Goal: Navigation & Orientation: Find specific page/section

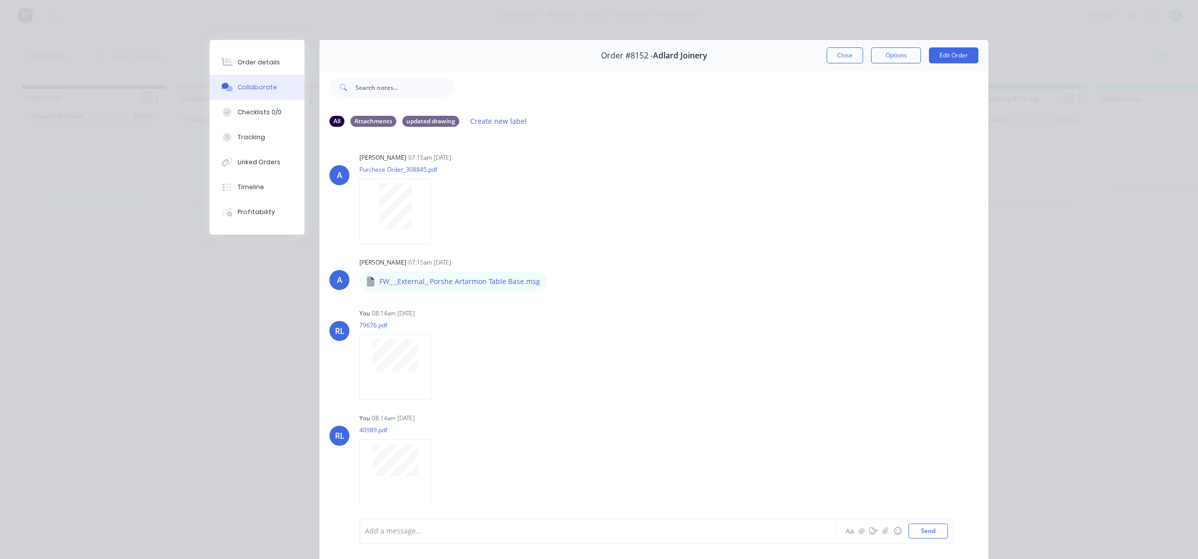
scroll to position [0, 584]
click at [849, 53] on button "Close" at bounding box center [845, 55] width 36 height 16
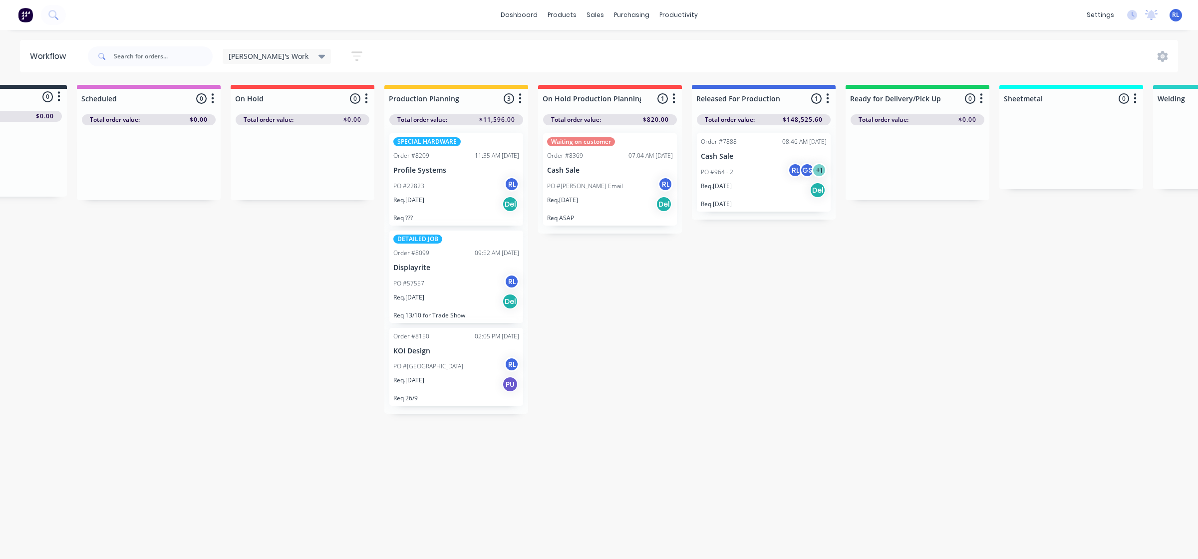
scroll to position [0, 0]
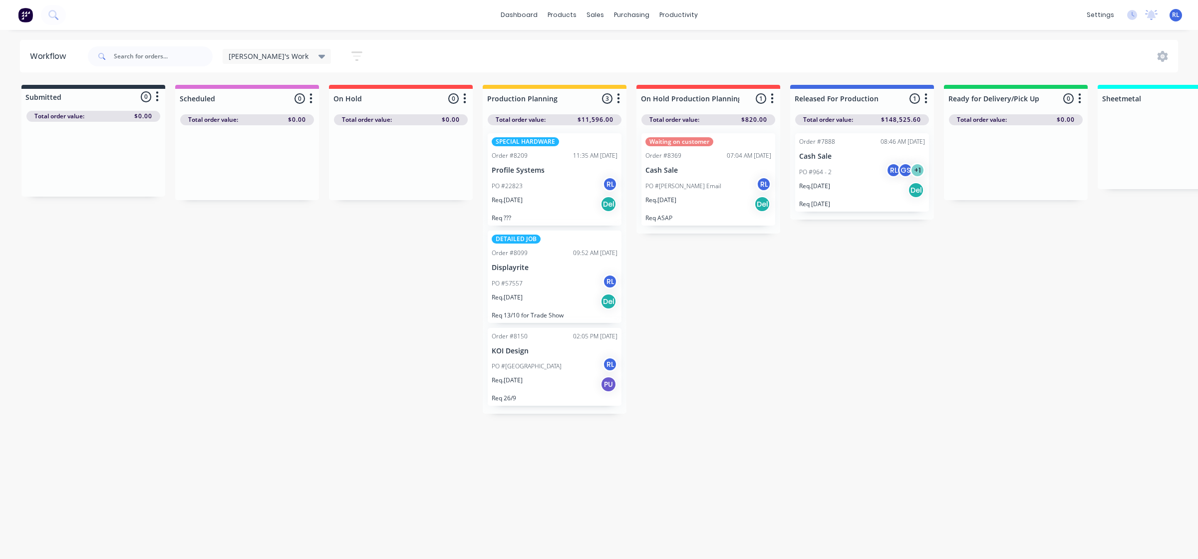
click at [552, 395] on p "Req 26/9" at bounding box center [555, 397] width 126 height 7
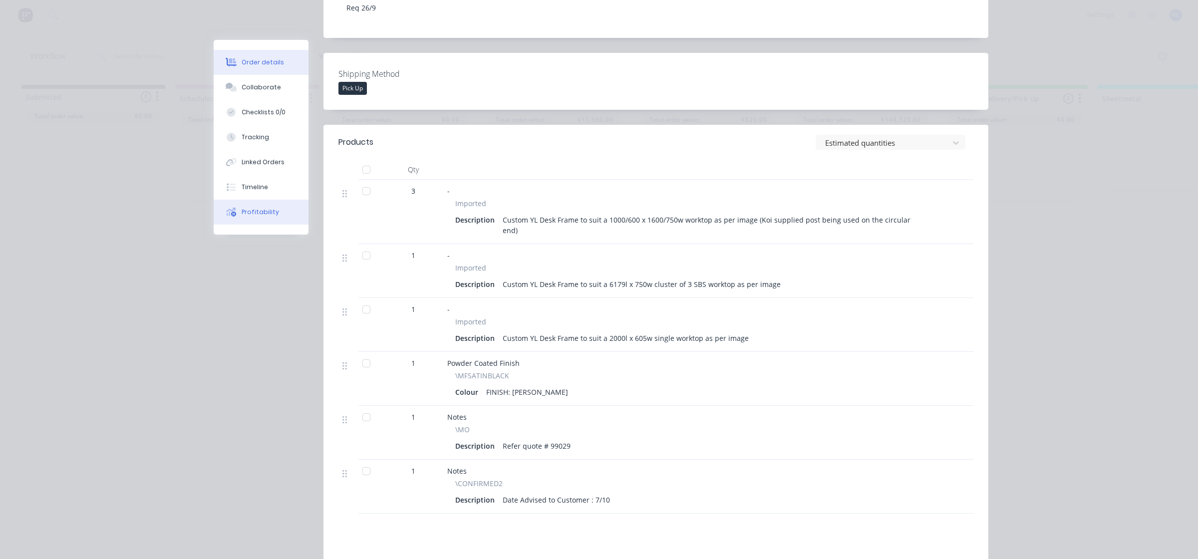
scroll to position [125, 0]
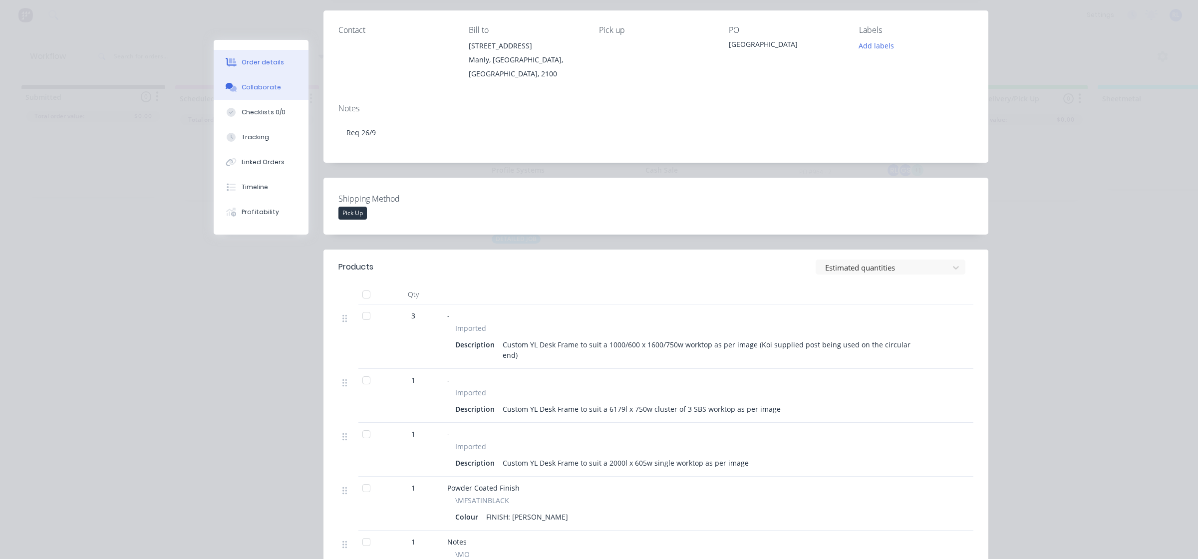
click at [264, 88] on div "Collaborate" at bounding box center [261, 87] width 39 height 9
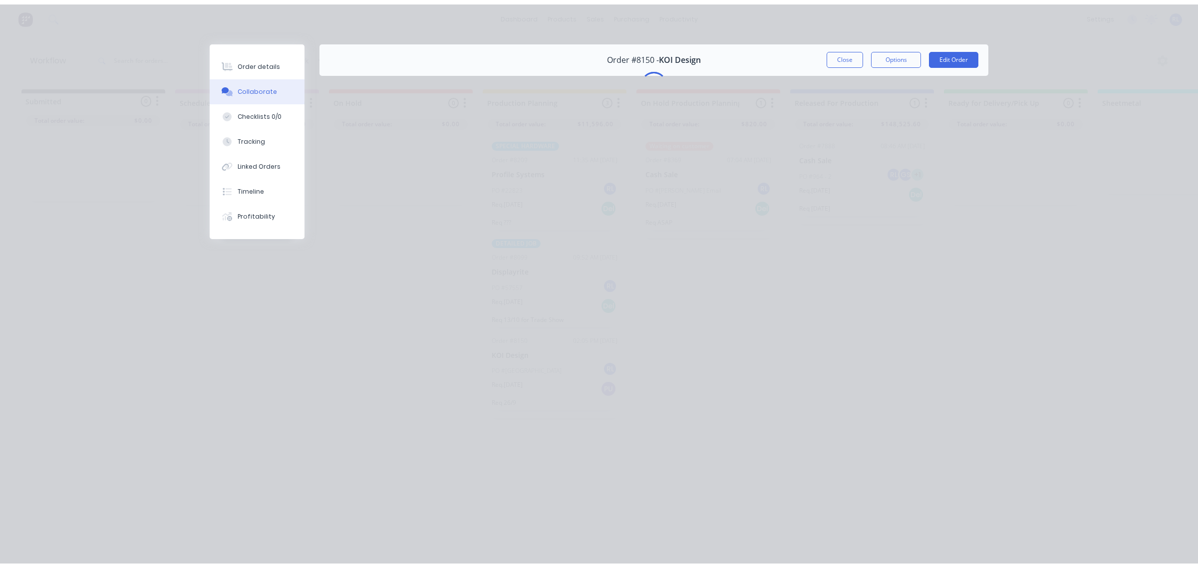
scroll to position [0, 0]
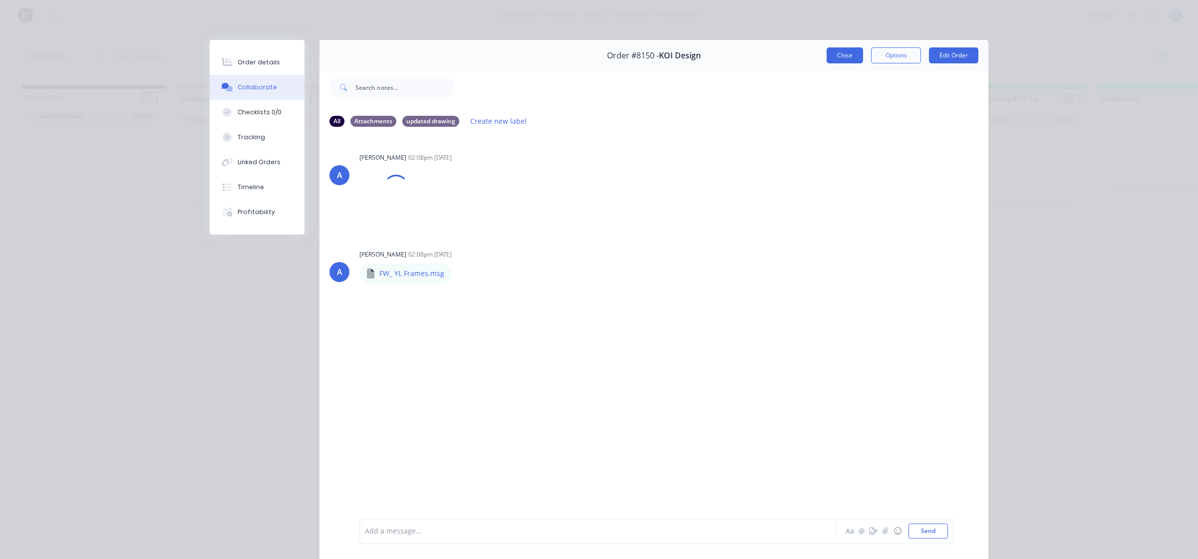
click at [840, 57] on button "Close" at bounding box center [845, 55] width 36 height 16
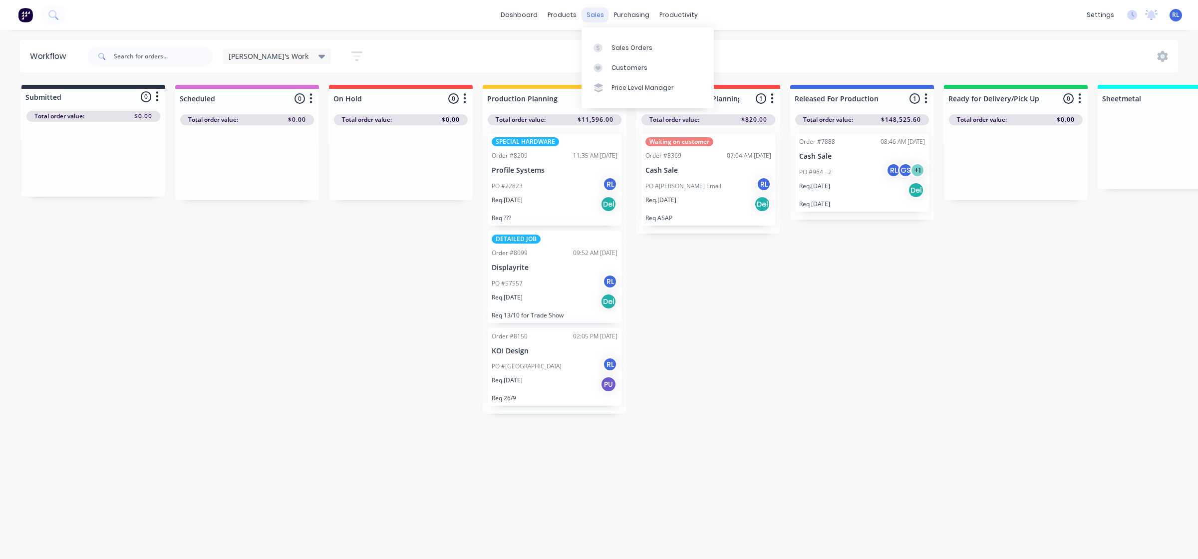
click at [602, 17] on div "sales" at bounding box center [595, 14] width 27 height 15
click at [621, 42] on link "Sales Orders" at bounding box center [648, 47] width 132 height 20
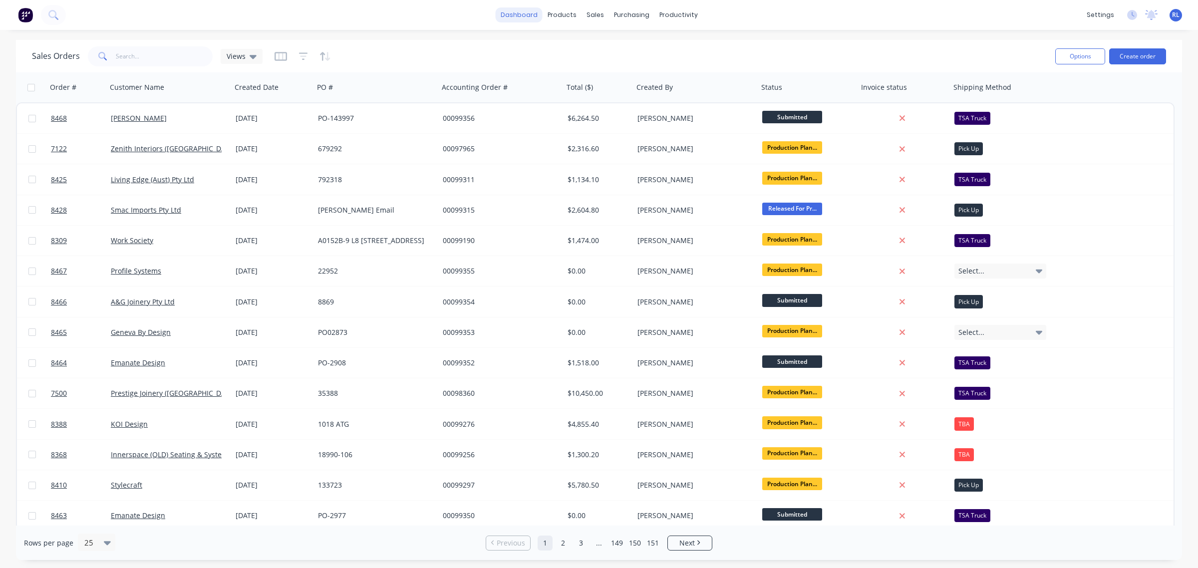
click at [521, 14] on link "dashboard" at bounding box center [519, 14] width 47 height 15
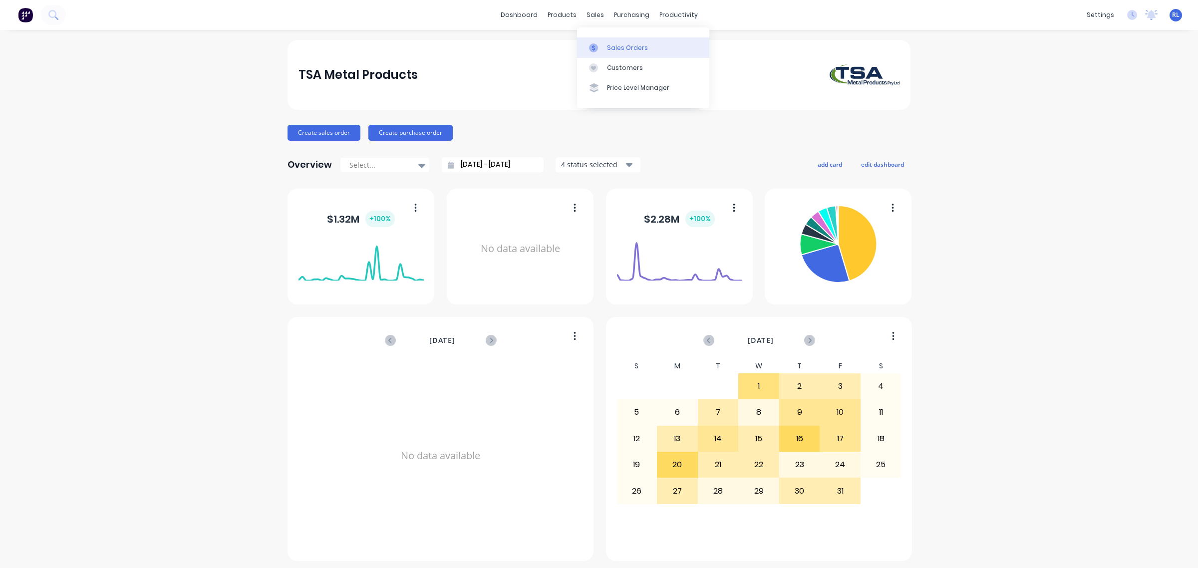
click at [637, 48] on div "Sales Orders" at bounding box center [627, 47] width 41 height 9
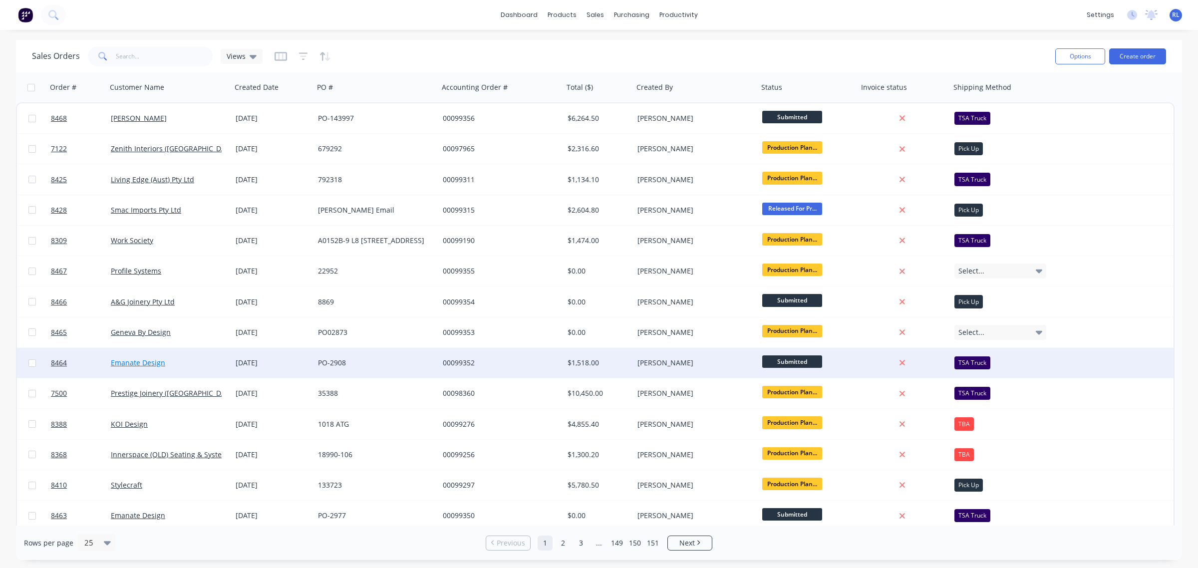
click at [156, 363] on link "Emanate Design" at bounding box center [138, 362] width 54 height 9
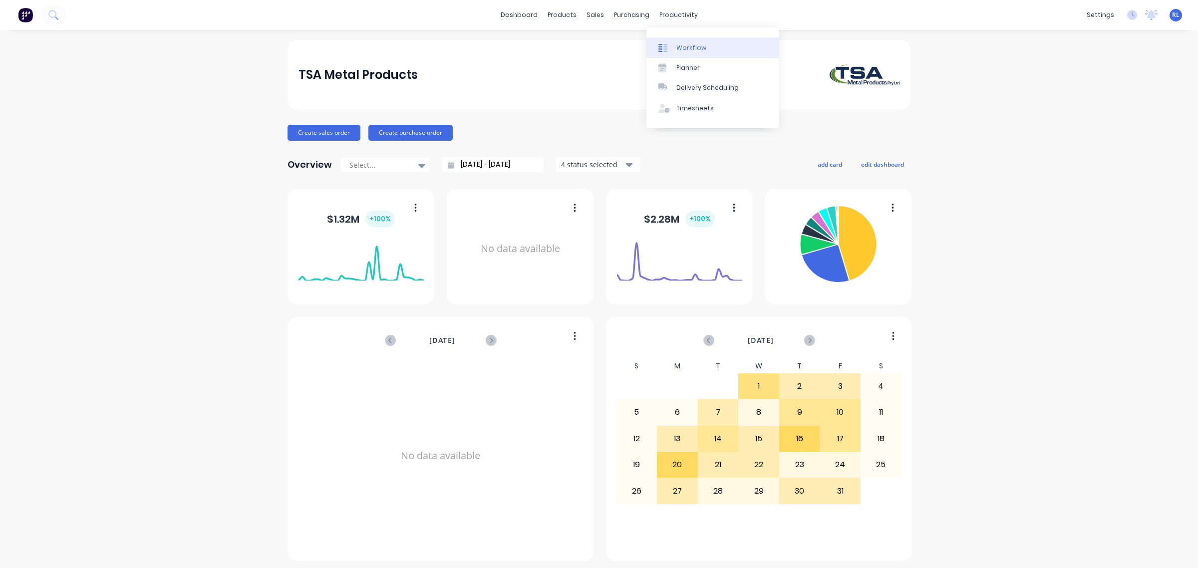
click at [681, 42] on link "Workflow" at bounding box center [713, 47] width 132 height 20
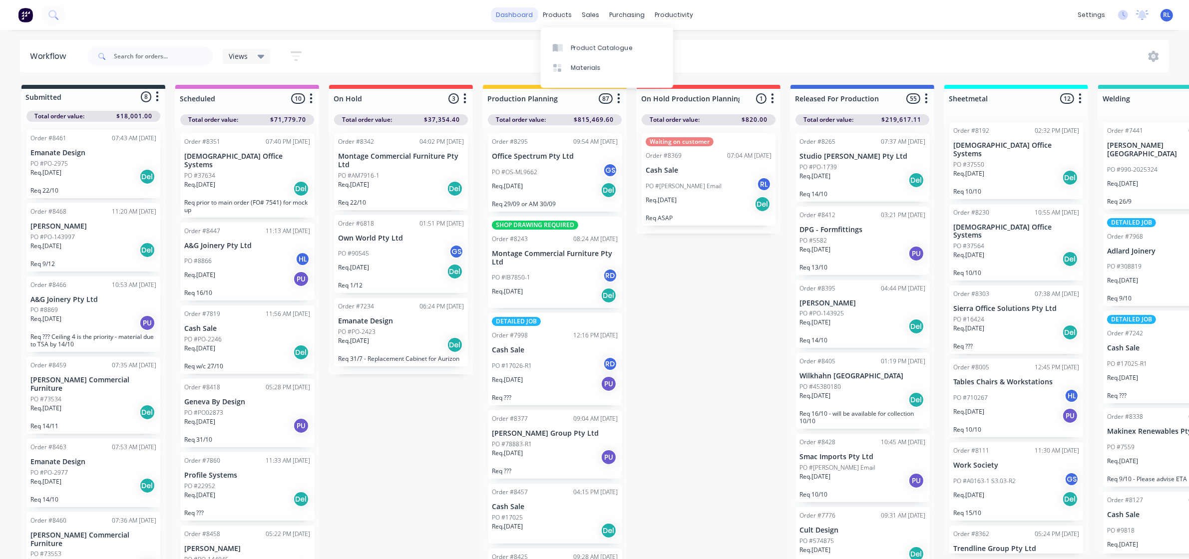
click at [511, 16] on link "dashboard" at bounding box center [514, 14] width 47 height 15
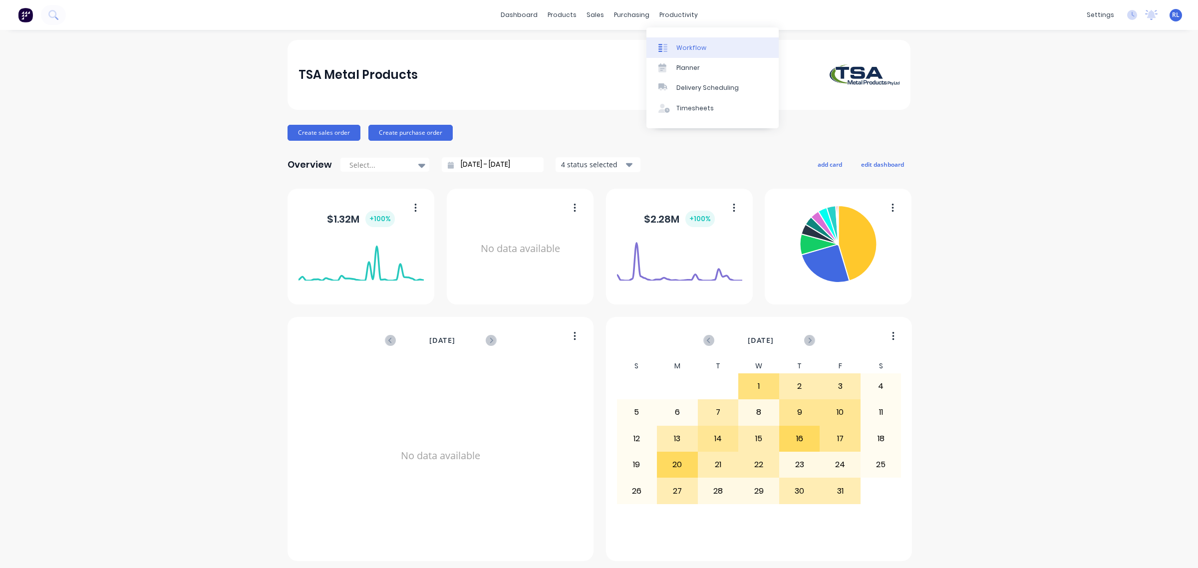
click at [696, 46] on div "Workflow" at bounding box center [691, 47] width 30 height 9
